Goal: Find specific page/section: Find specific page/section

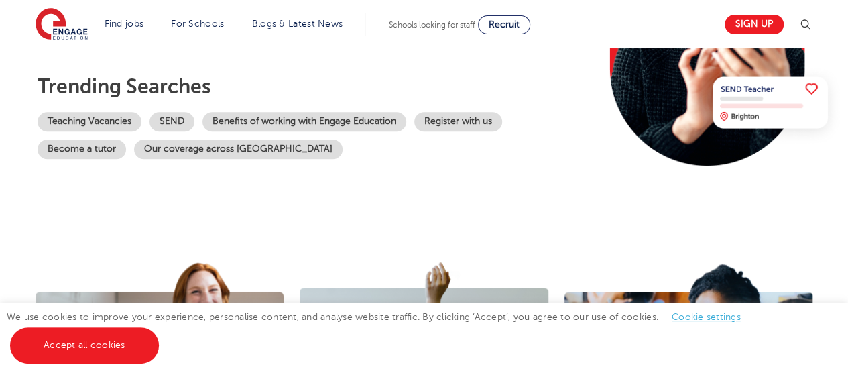
scroll to position [266, 0]
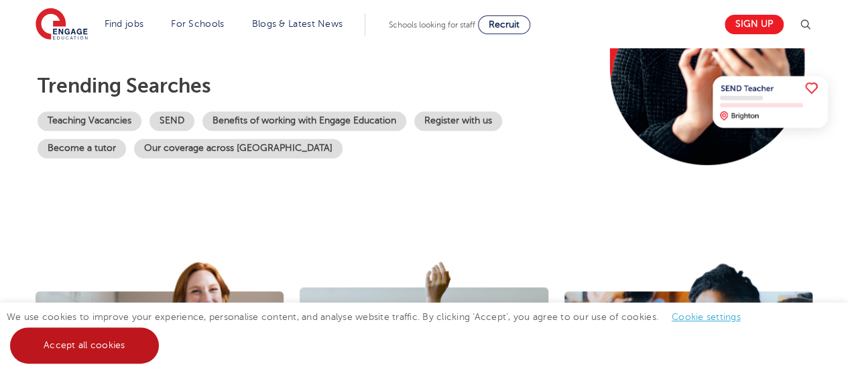
click at [101, 355] on link "Accept all cookies" at bounding box center [84, 345] width 149 height 36
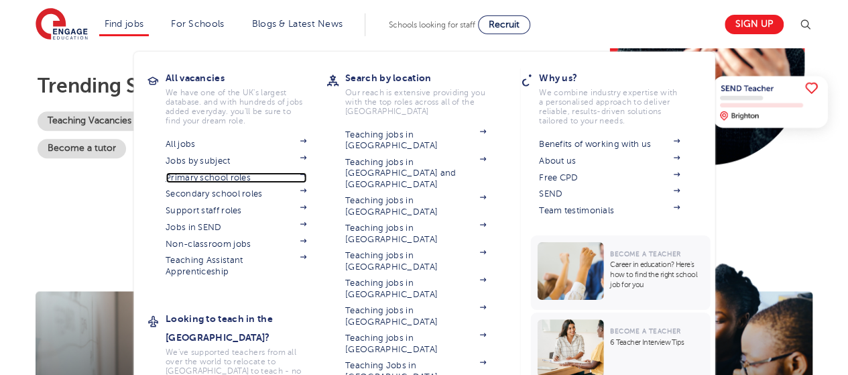
click at [213, 177] on link "Primary school roles" at bounding box center [236, 177] width 141 height 11
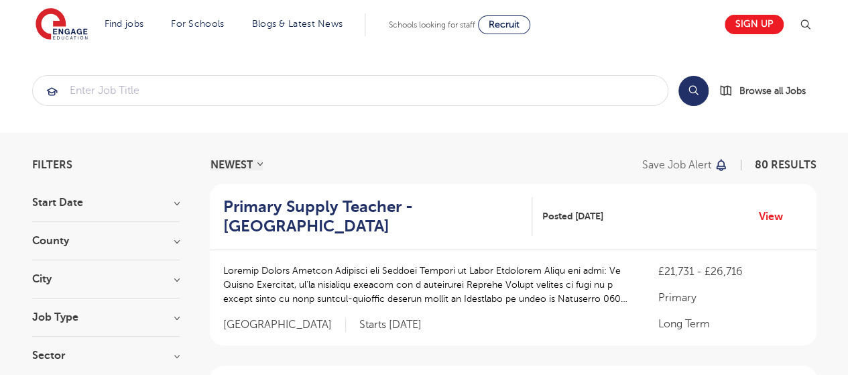
click at [129, 241] on h3 "County" at bounding box center [106, 240] width 148 height 11
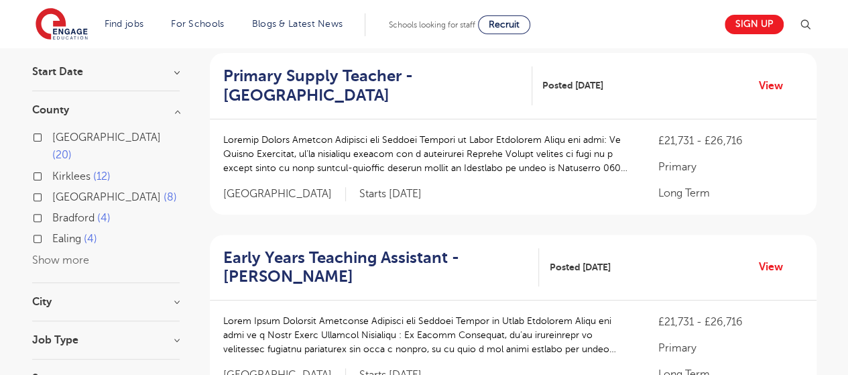
scroll to position [131, 0]
click at [80, 254] on button "Show more" at bounding box center [60, 260] width 57 height 12
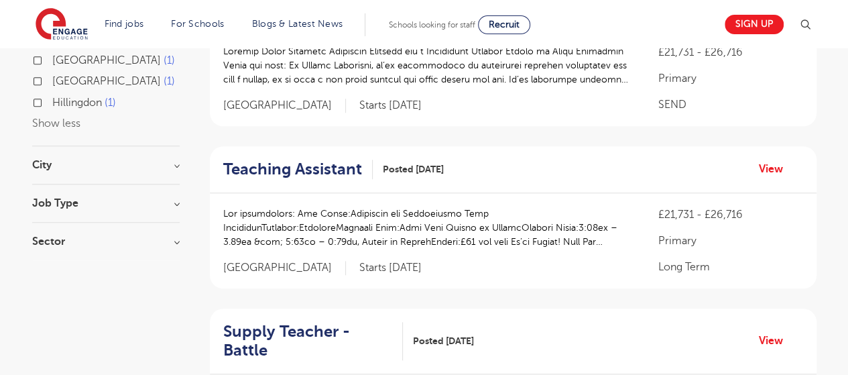
scroll to position [584, 0]
